Goal: Navigation & Orientation: Go to known website

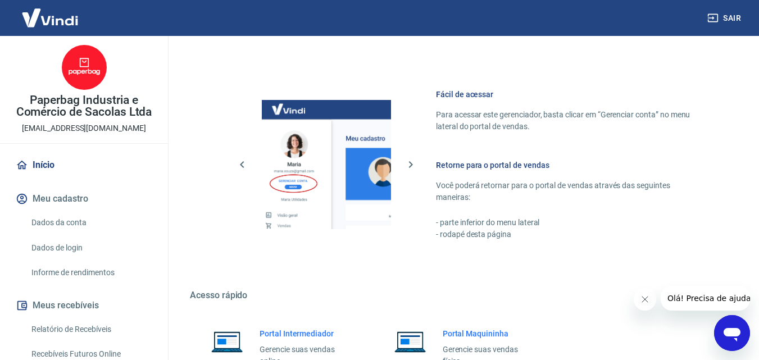
scroll to position [562, 0]
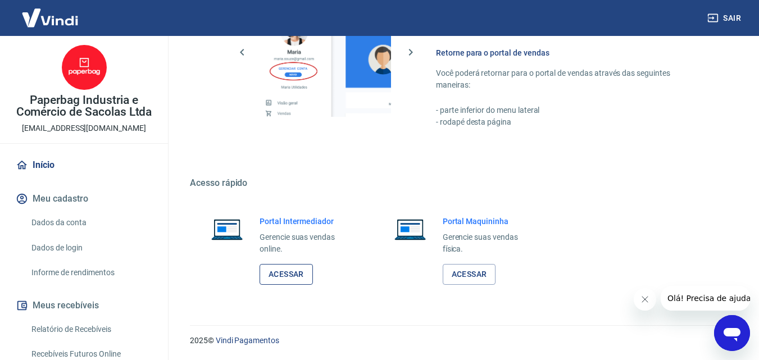
click at [277, 268] on link "Acessar" at bounding box center [286, 274] width 53 height 21
